Goal: Find specific page/section

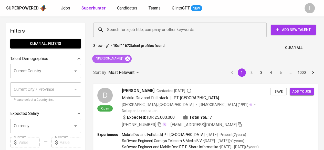
click at [126, 58] on icon at bounding box center [127, 58] width 5 height 5
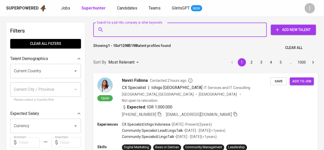
click at [134, 27] on input "Search for a job title, company or other keywords" at bounding box center [181, 30] width 151 height 10
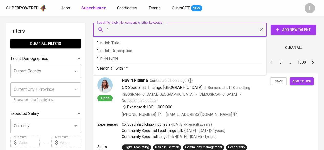
paste input "[PERSON_NAME]"
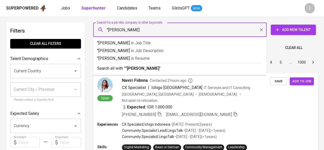
type input ""[PERSON_NAME]""
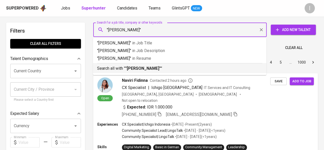
click at [156, 69] on b ""[PERSON_NAME]"" at bounding box center [143, 68] width 36 height 5
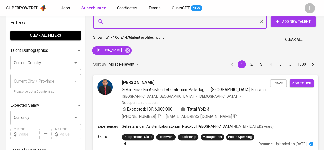
scroll to position [16, 0]
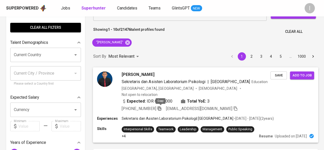
click at [160, 108] on icon "button" at bounding box center [159, 108] width 5 height 5
click at [162, 107] on icon "button" at bounding box center [159, 108] width 5 height 5
